Goal: Find specific page/section: Find specific page/section

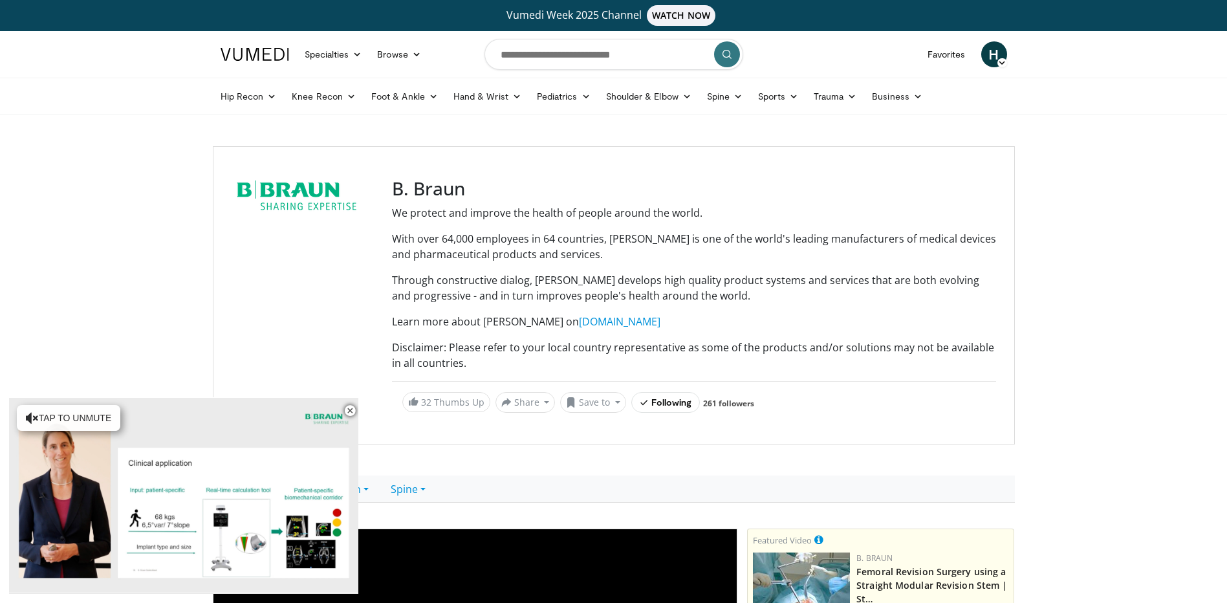
click at [994, 60] on span "H" at bounding box center [994, 54] width 26 height 26
click at [923, 208] on link "[PERSON_NAME] Dashboard" at bounding box center [928, 210] width 154 height 21
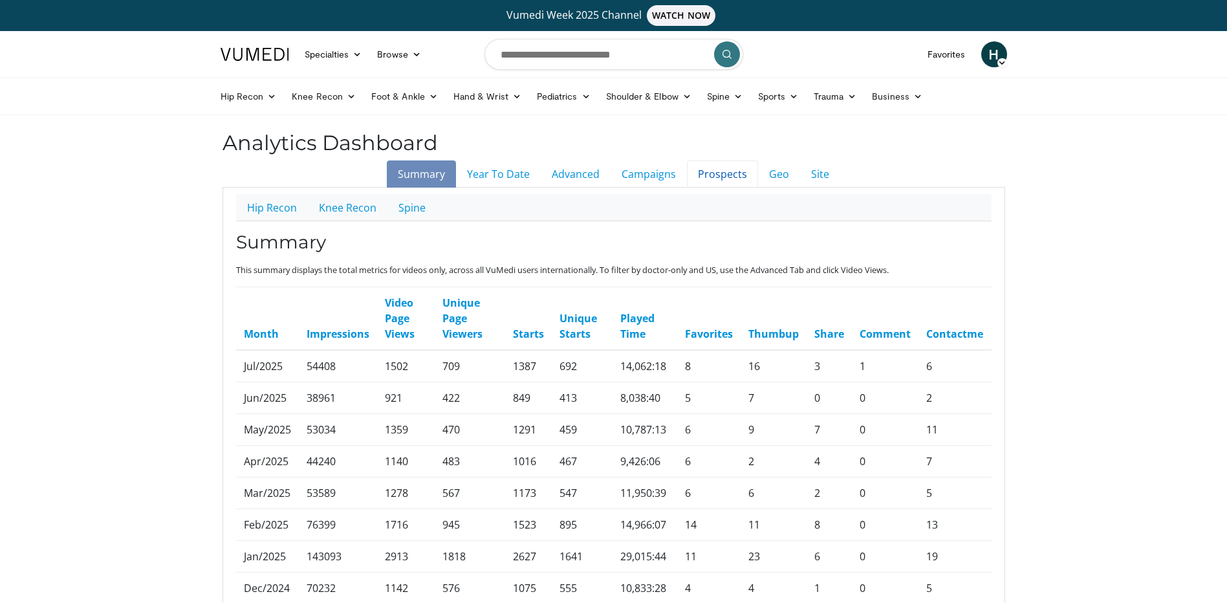
click at [736, 172] on link "Prospects" at bounding box center [722, 173] width 71 height 27
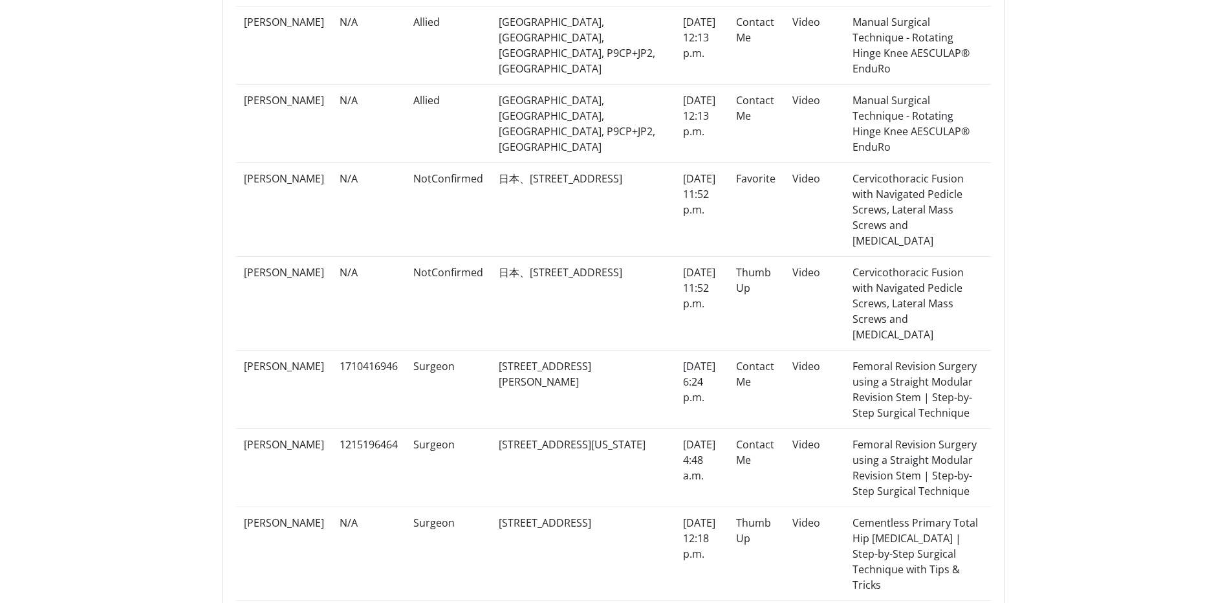
scroll to position [1165, 0]
click at [1108, 36] on body "Vumedi Week 2025 Channel WATCH NOW Specialties Adult & Family Medicine Allergy,…" at bounding box center [613, 204] width 1227 height 2739
